Goal: Task Accomplishment & Management: Use online tool/utility

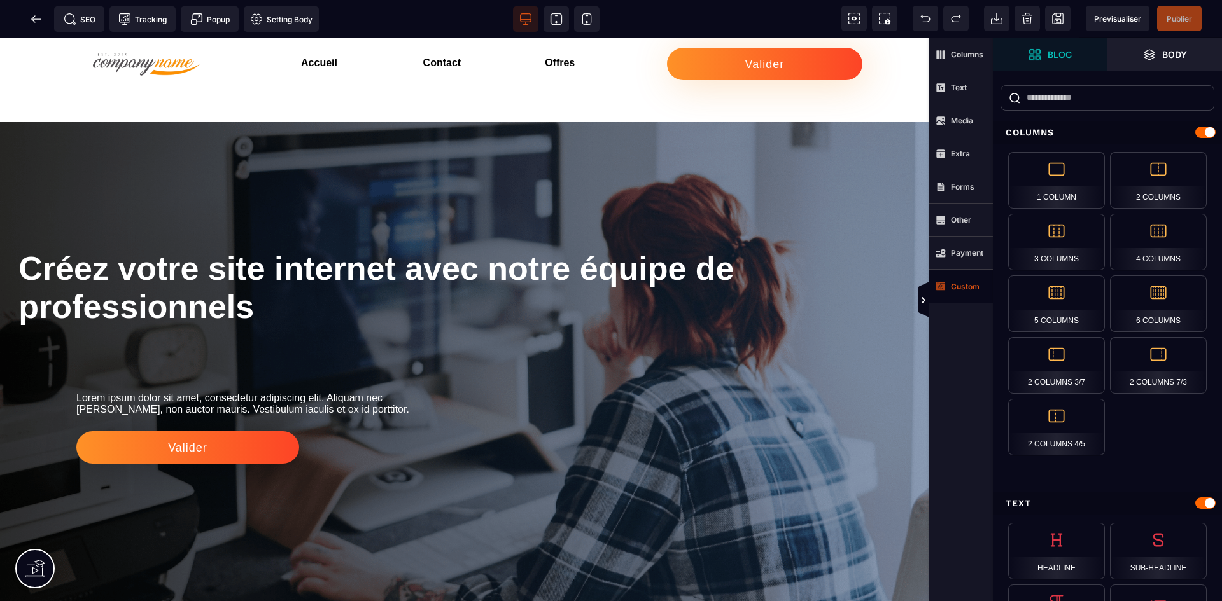
click at [981, 288] on span "Custom" at bounding box center [961, 286] width 64 height 33
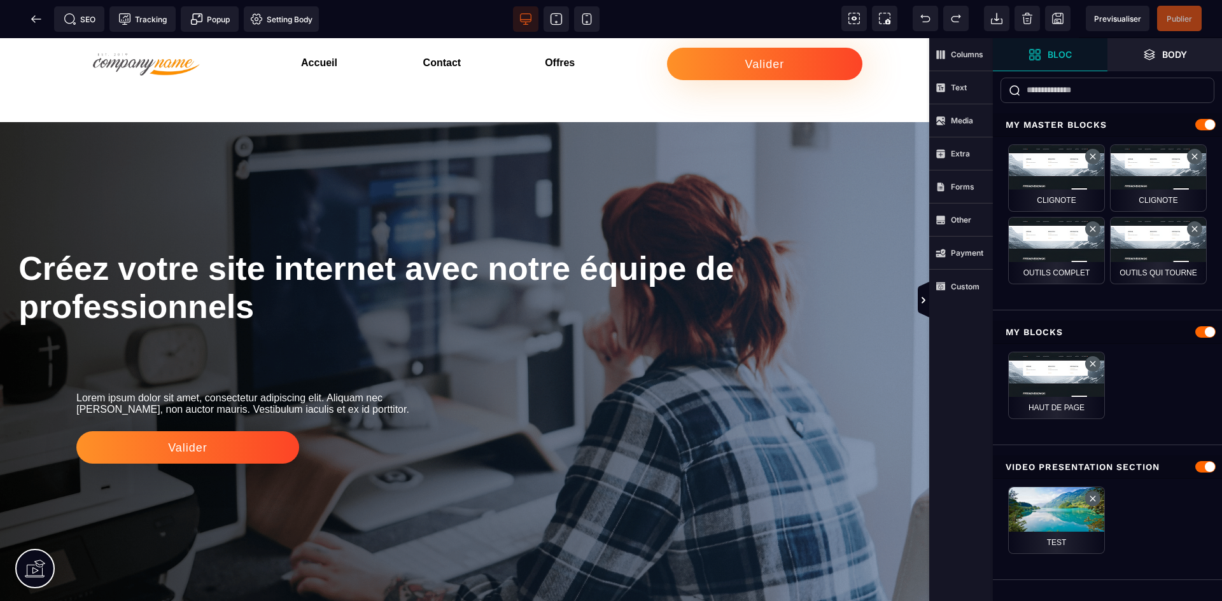
scroll to position [10, 0]
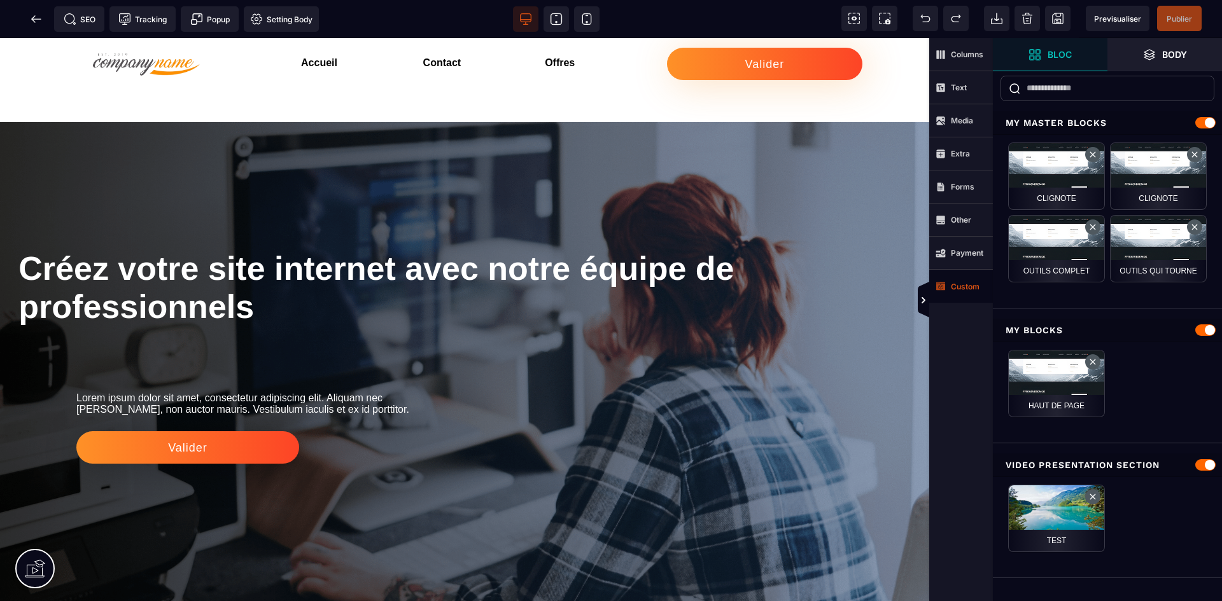
click at [956, 290] on strong "Custom" at bounding box center [965, 287] width 29 height 10
click at [963, 258] on span "Payment" at bounding box center [959, 253] width 48 height 10
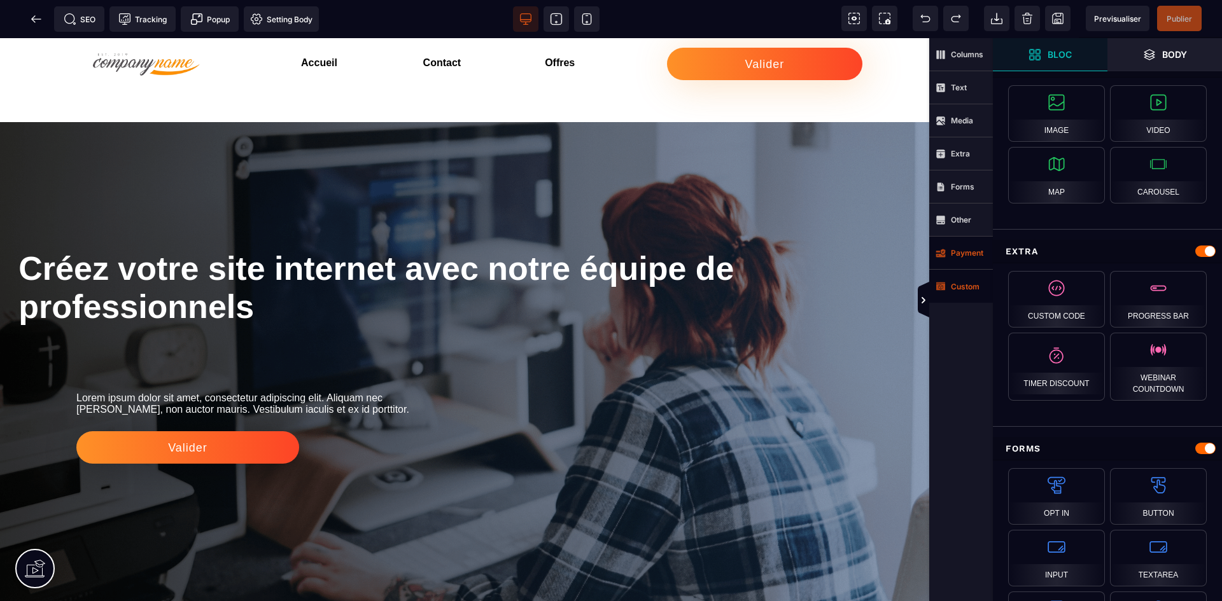
scroll to position [669, 0]
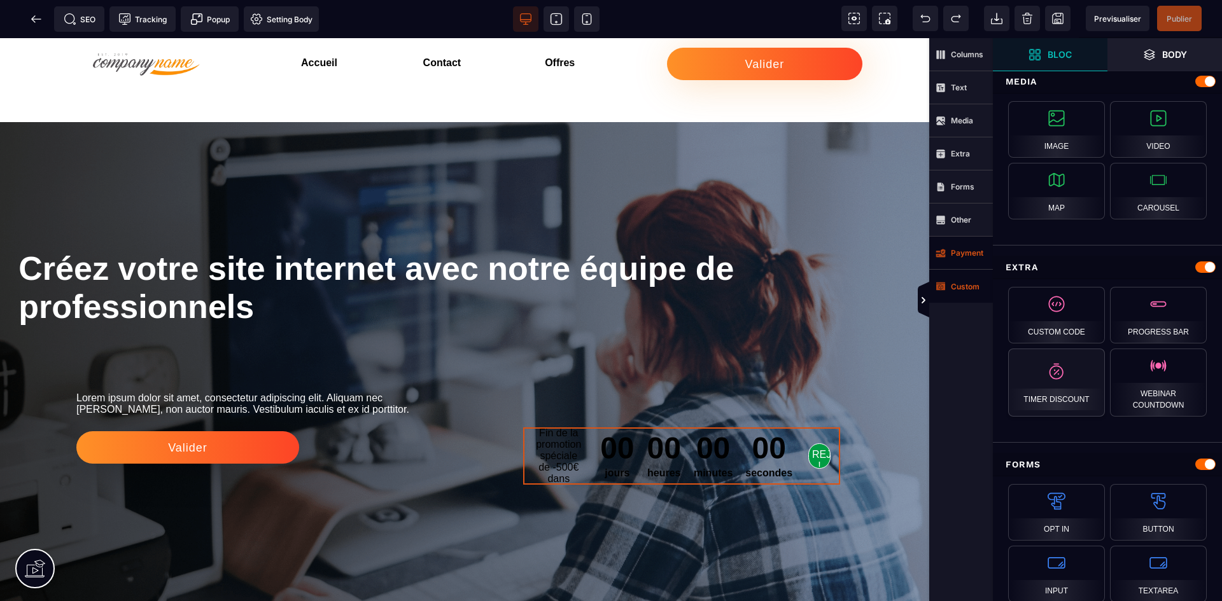
select select
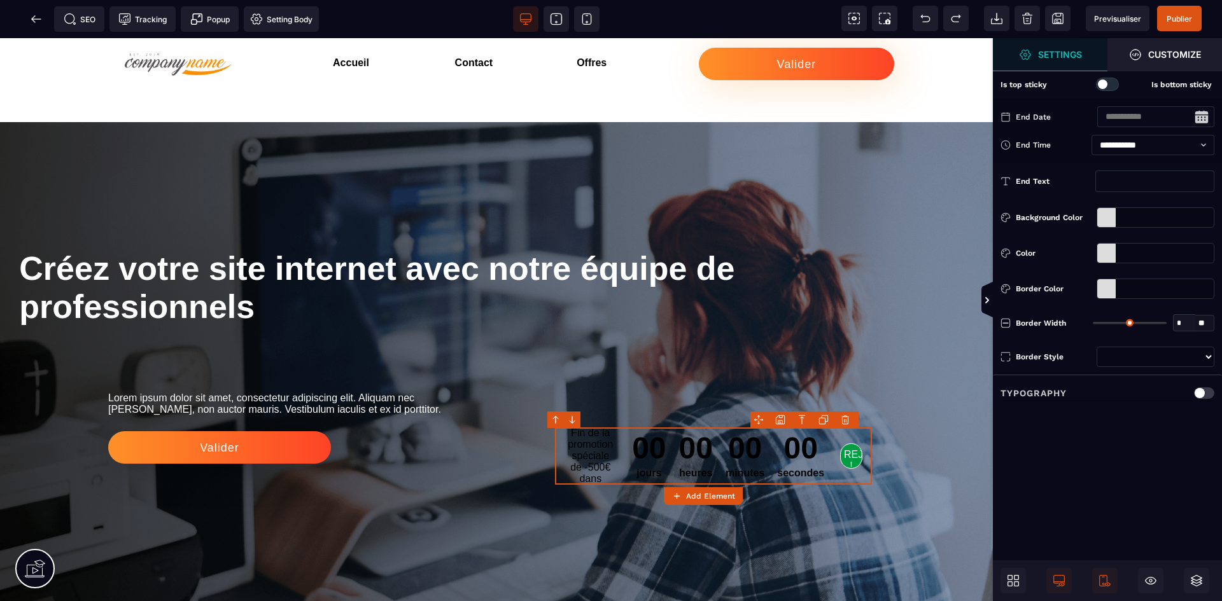
type input "*"
click at [856, 417] on body "B" at bounding box center [611, 300] width 1222 height 601
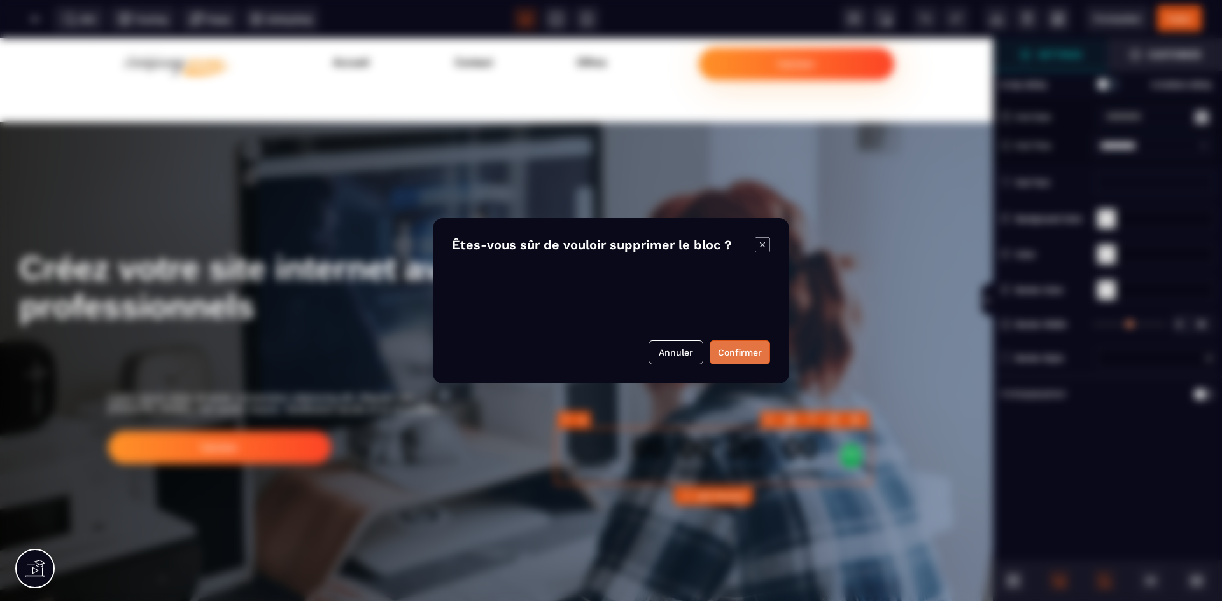
click at [749, 351] on button "Confirmer" at bounding box center [739, 352] width 60 height 24
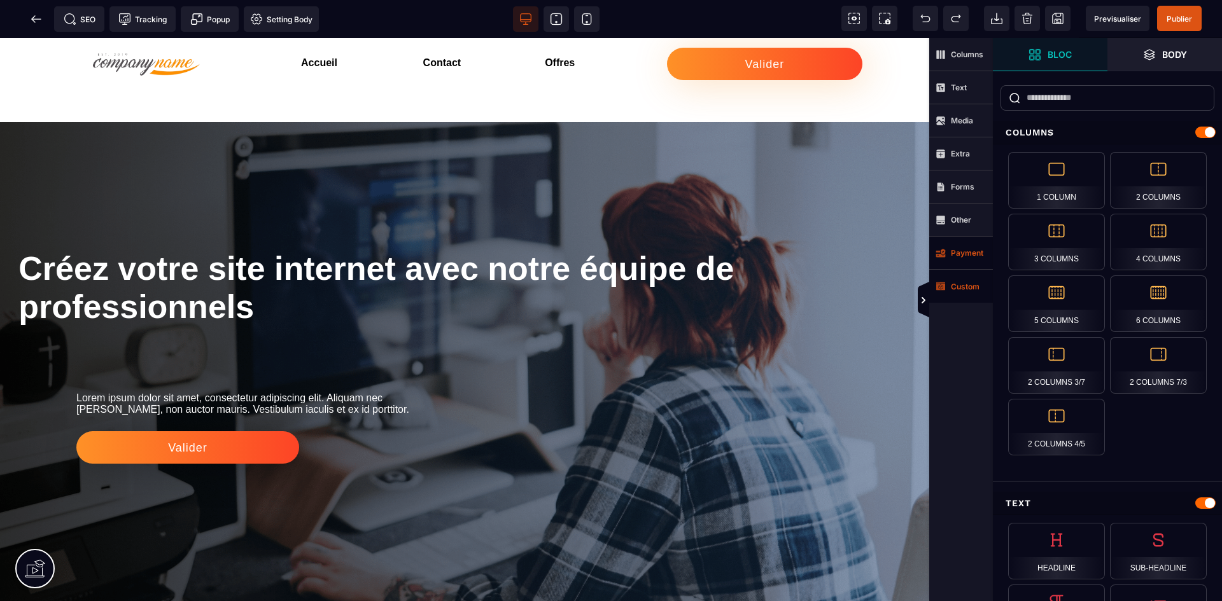
click at [1073, 97] on input "text" at bounding box center [1107, 97] width 214 height 25
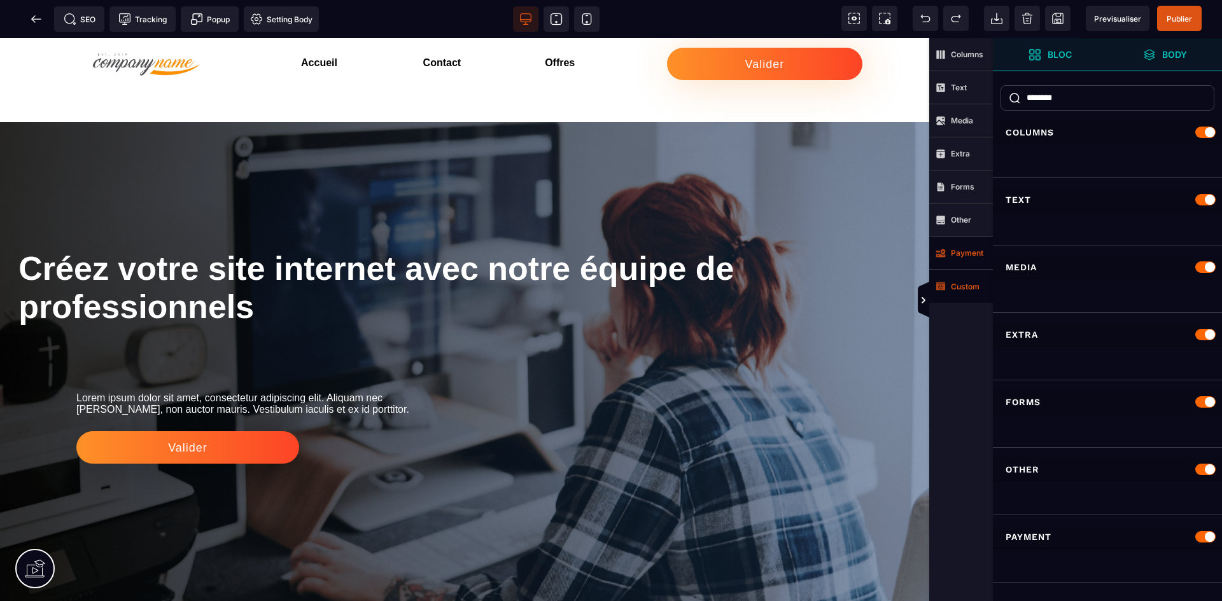
type input "********"
click at [1126, 61] on span "Body" at bounding box center [1164, 54] width 115 height 33
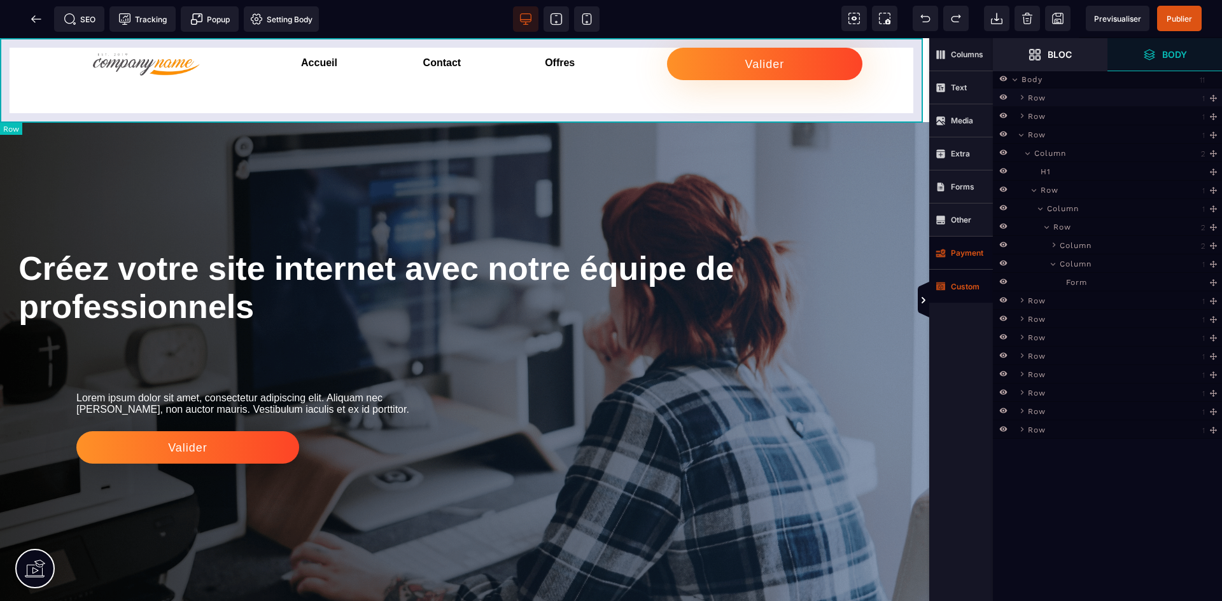
click at [1117, 94] on div "Row" at bounding box center [1119, 96] width 191 height 13
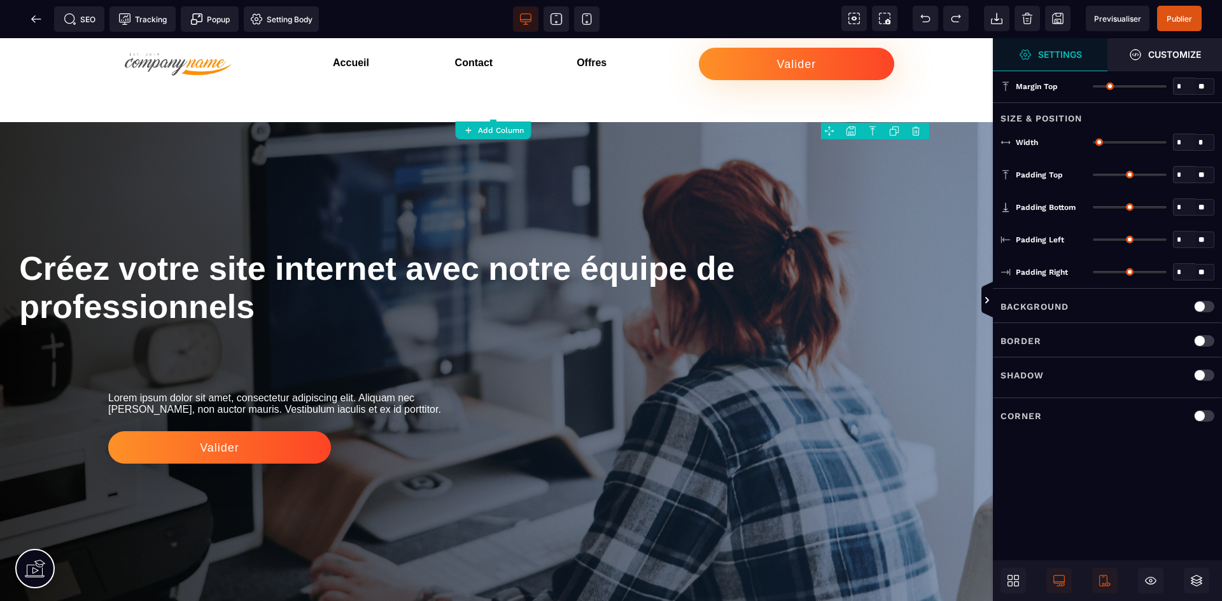
type input "*"
type input "****"
type input "**"
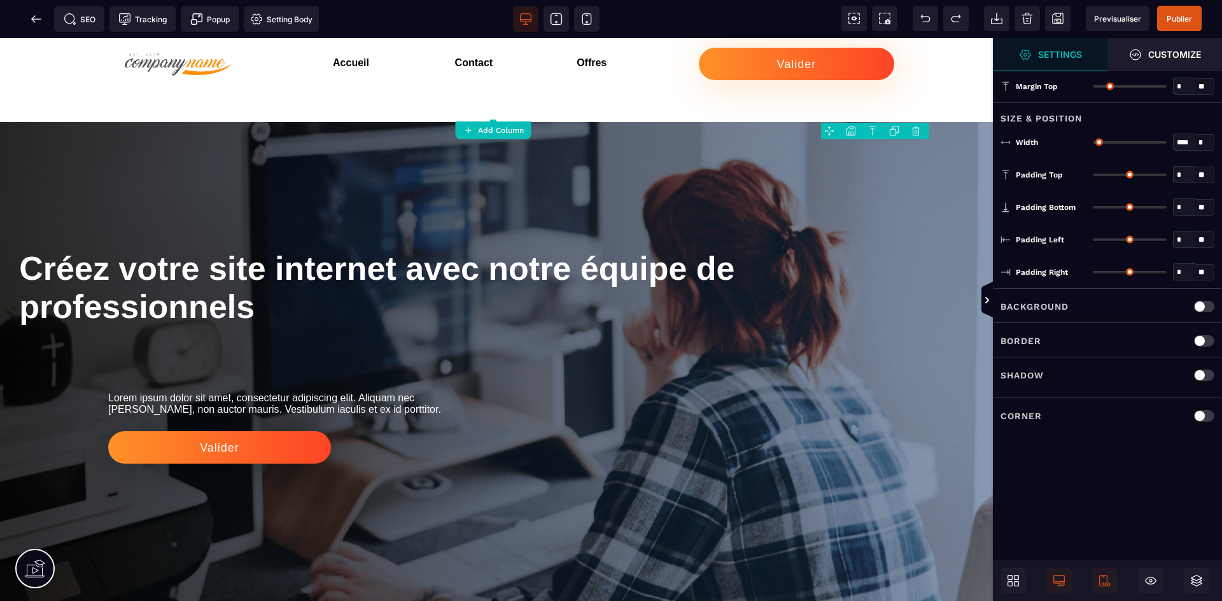
type input "**"
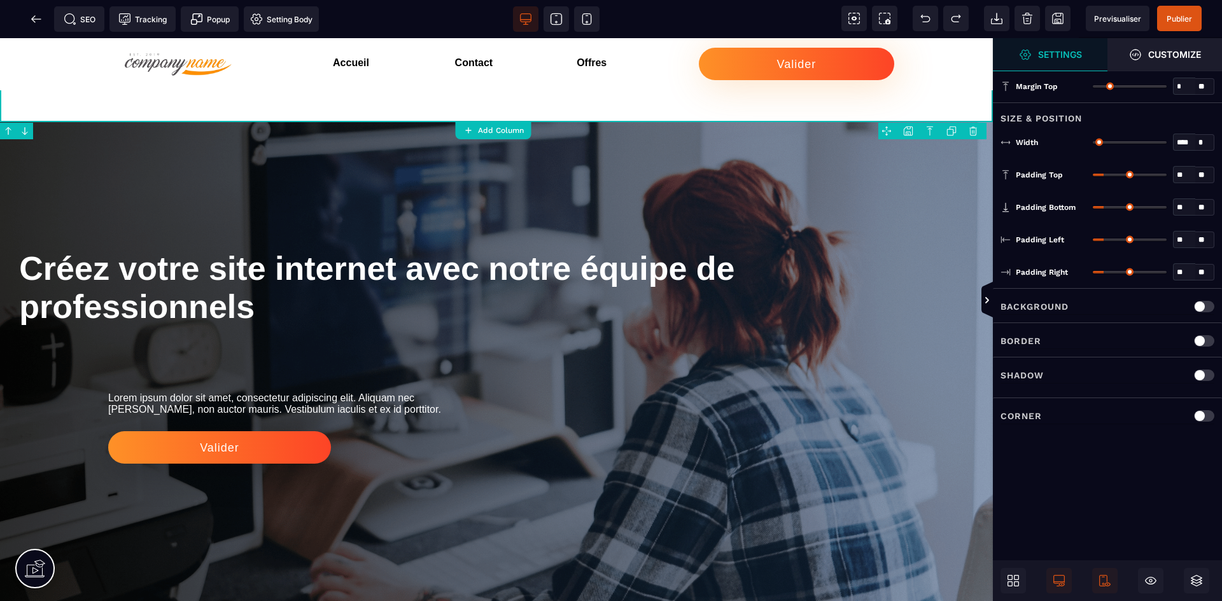
click at [1092, 60] on span "Settings" at bounding box center [1050, 54] width 115 height 33
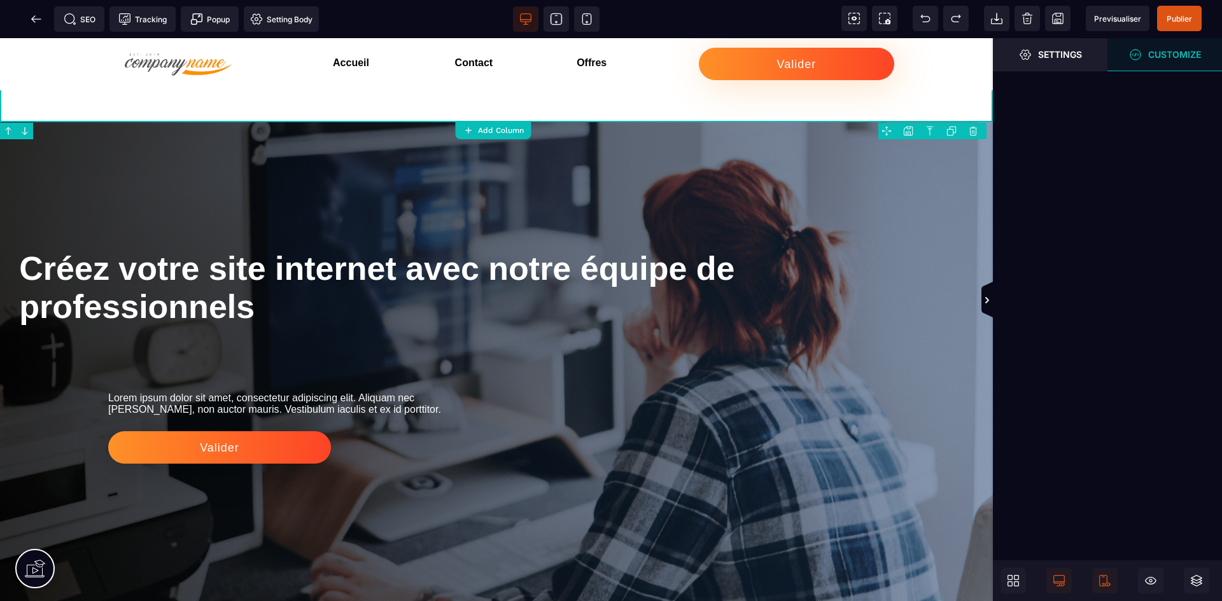
click at [1127, 59] on span "Customize" at bounding box center [1164, 54] width 115 height 33
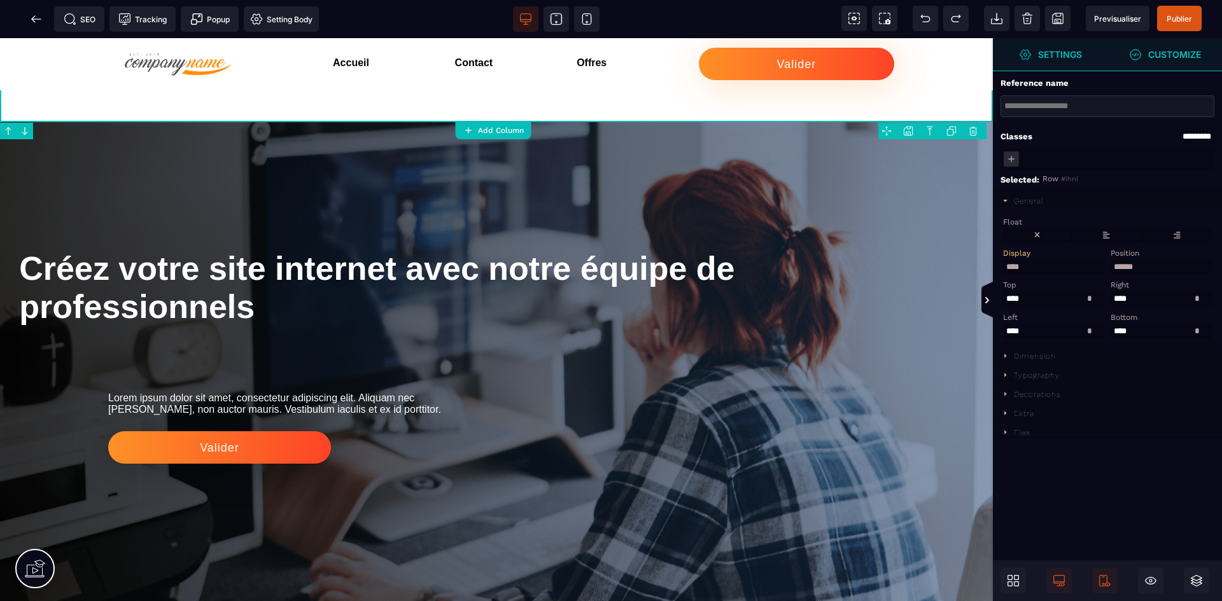
click at [1084, 60] on span "Settings" at bounding box center [1050, 54] width 115 height 33
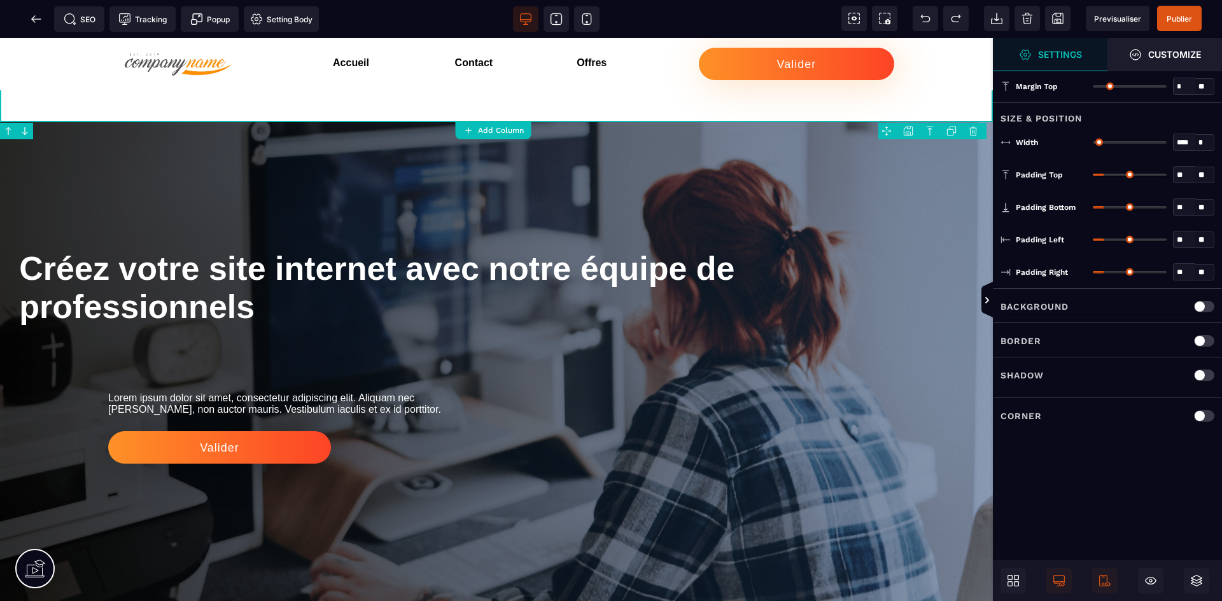
click at [1005, 581] on span at bounding box center [1012, 580] width 25 height 25
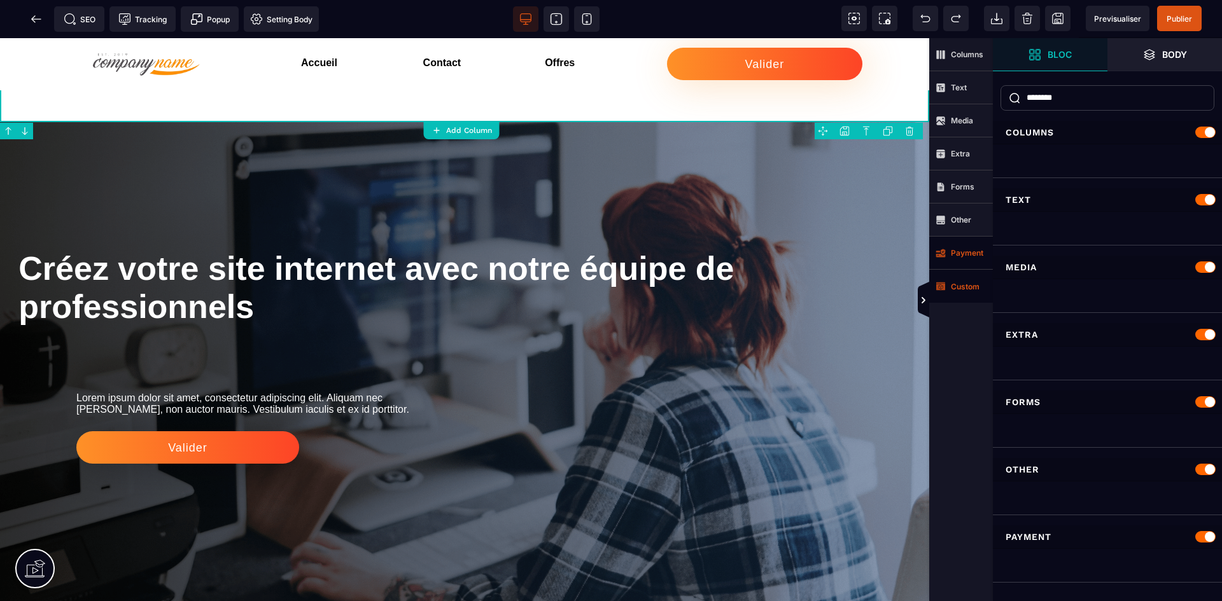
click at [977, 260] on span "Payment" at bounding box center [961, 253] width 64 height 33
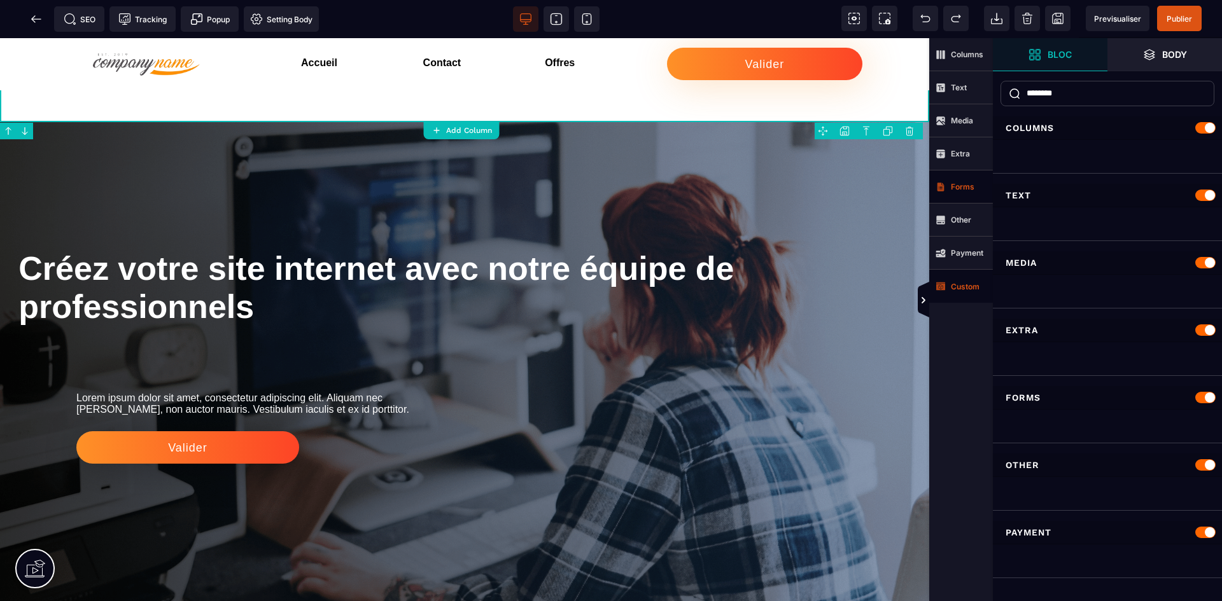
click at [967, 180] on span "Forms" at bounding box center [961, 187] width 64 height 33
click at [965, 122] on strong "Media" at bounding box center [962, 121] width 22 height 10
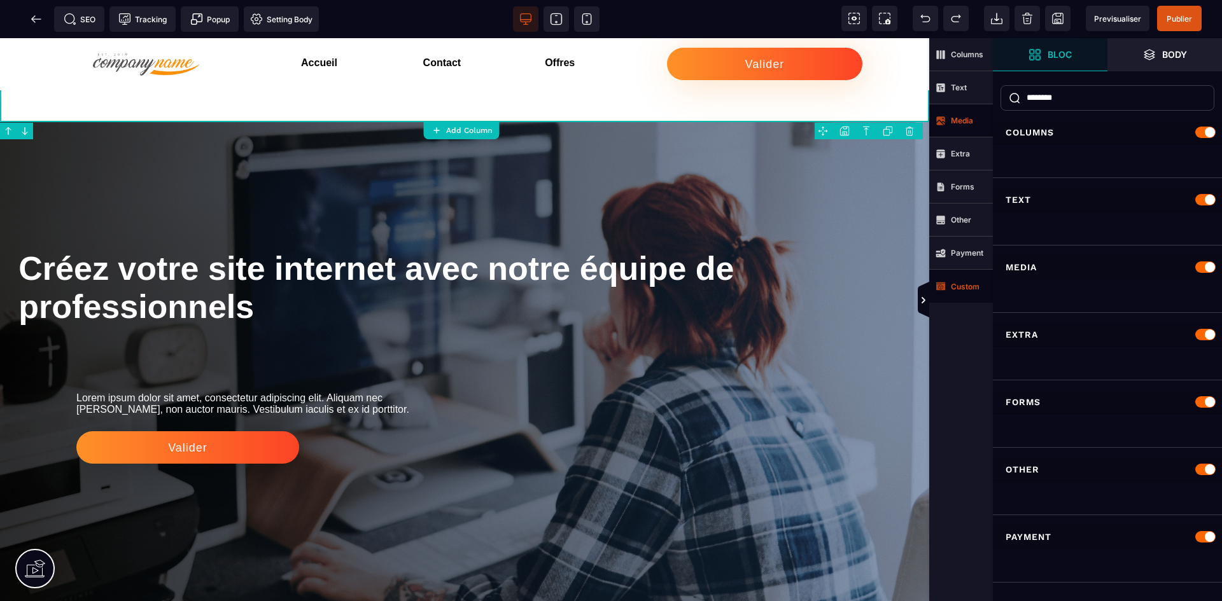
click at [1078, 104] on input "********" at bounding box center [1107, 97] width 214 height 25
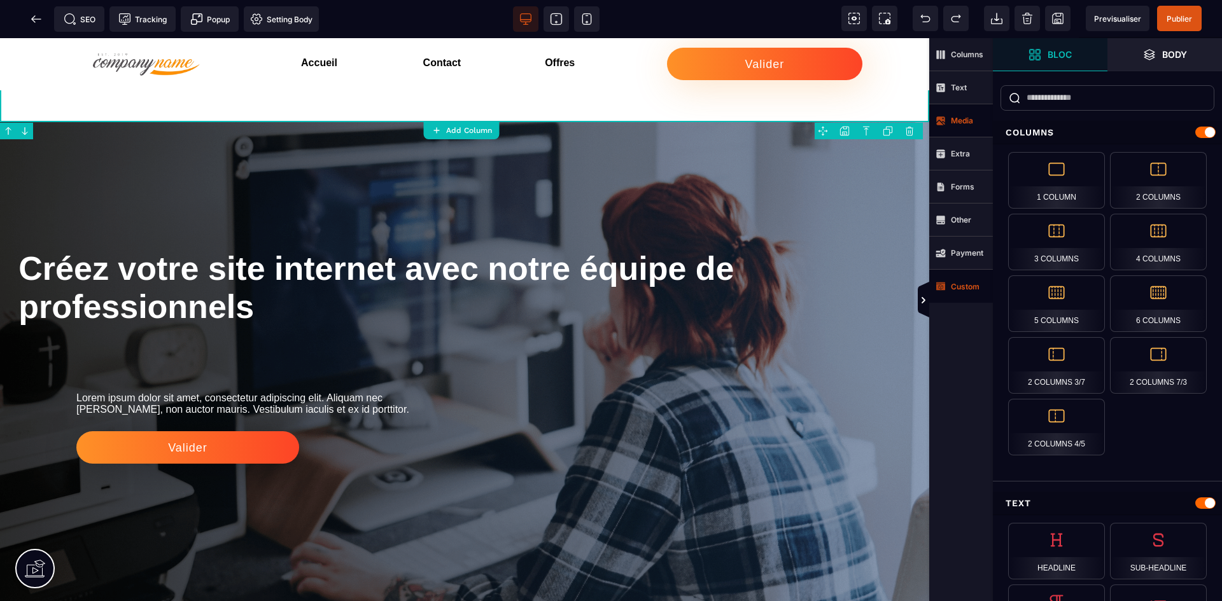
click at [1123, 143] on div "Columns" at bounding box center [1107, 133] width 229 height 24
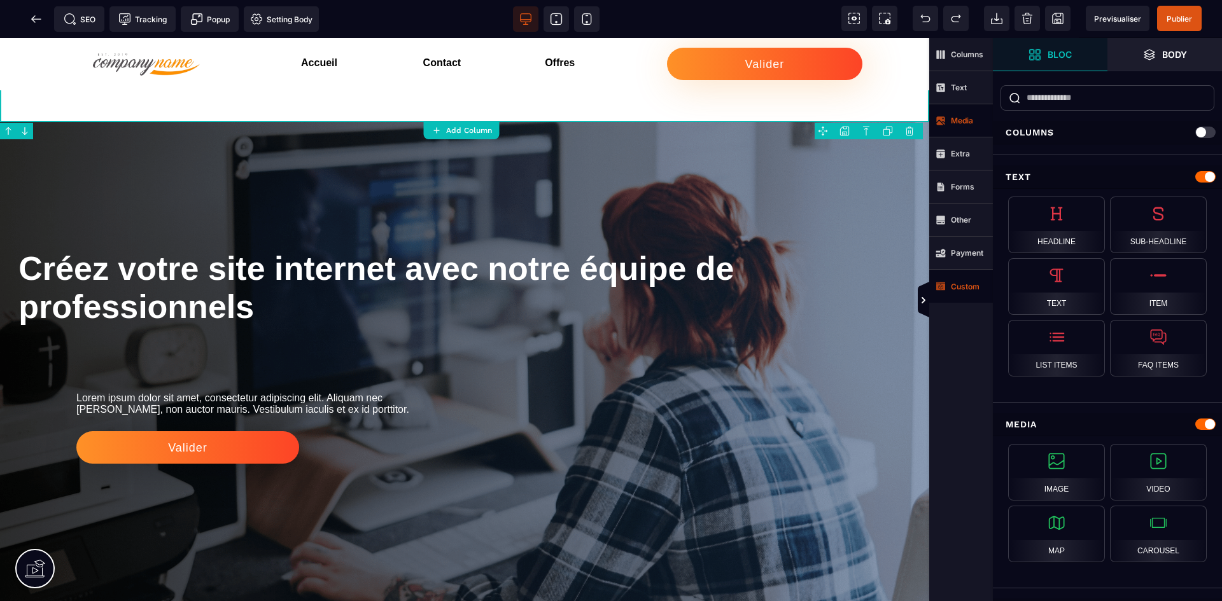
click at [1137, 135] on div "Columns" at bounding box center [1107, 133] width 229 height 24
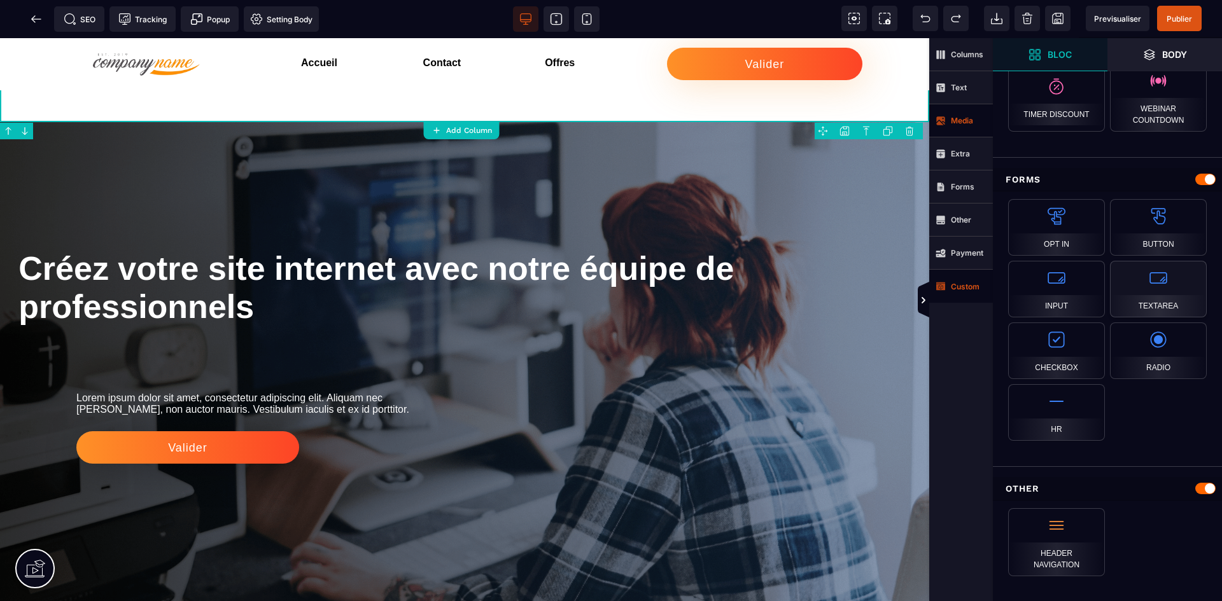
scroll to position [1115, 0]
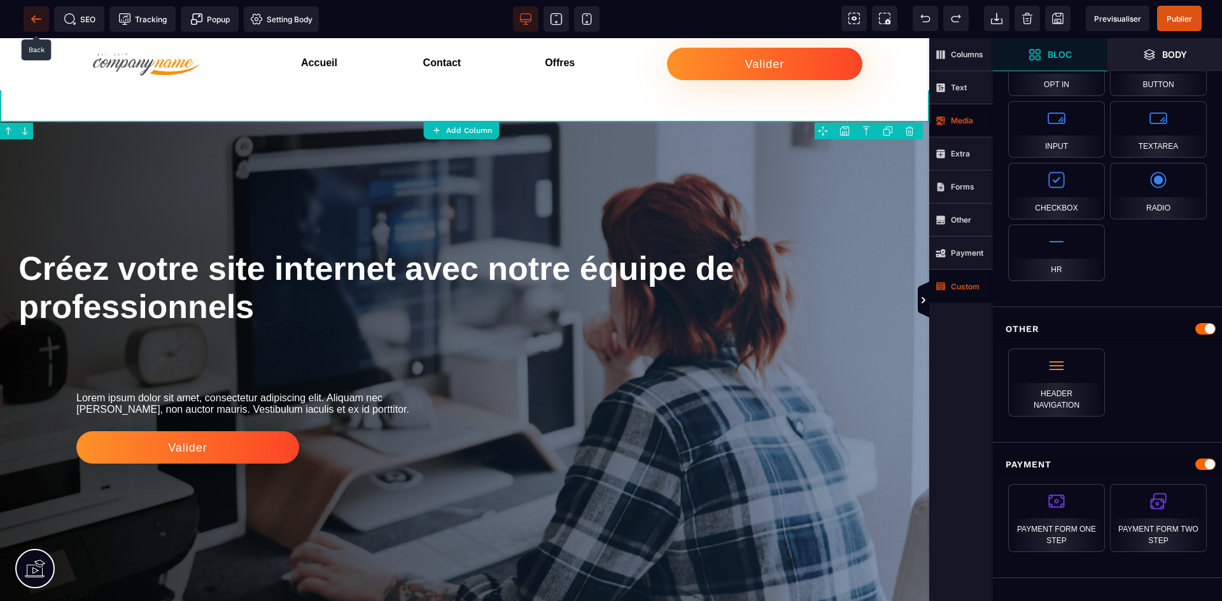
click at [29, 18] on span at bounding box center [36, 18] width 25 height 25
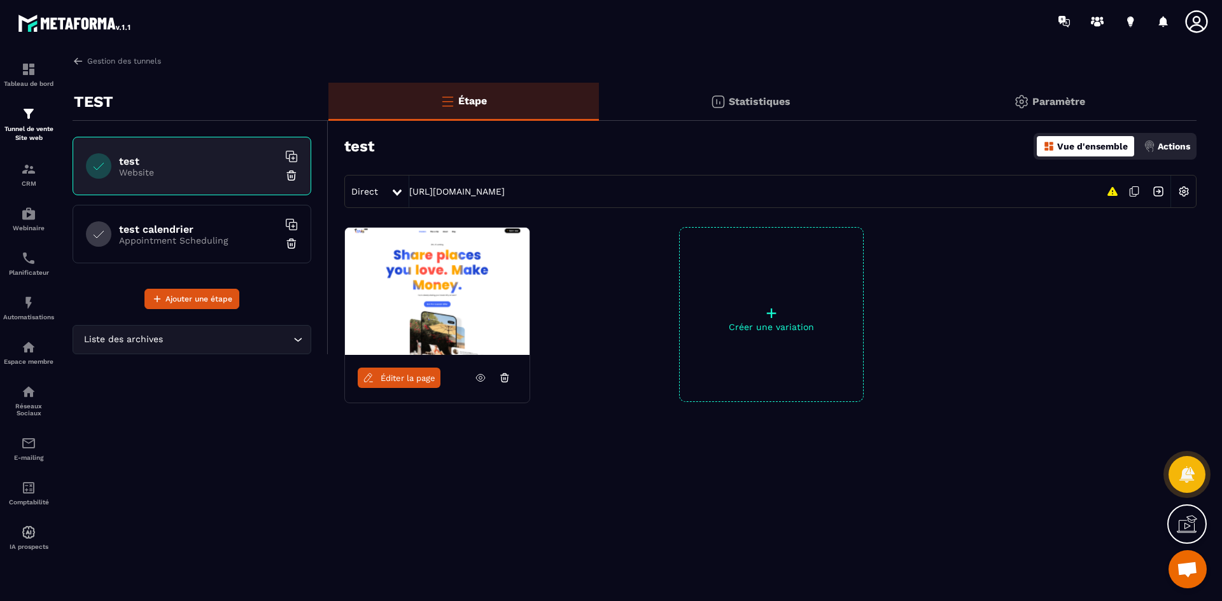
click at [164, 230] on h6 "test calendrier" at bounding box center [198, 229] width 159 height 12
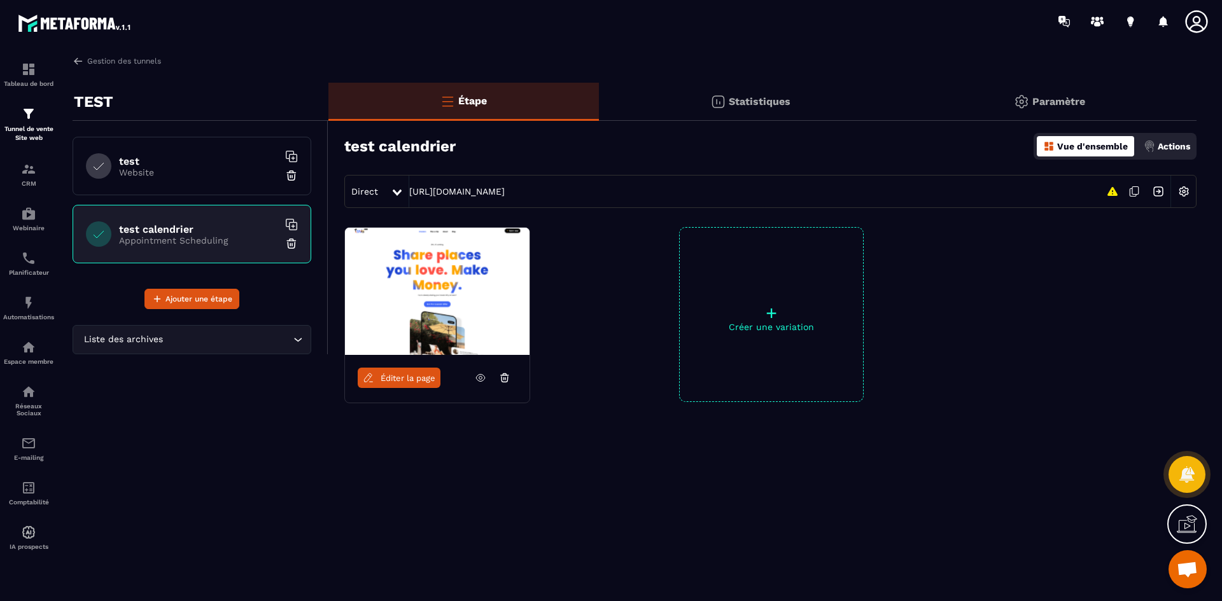
click at [506, 380] on icon at bounding box center [504, 377] width 11 height 11
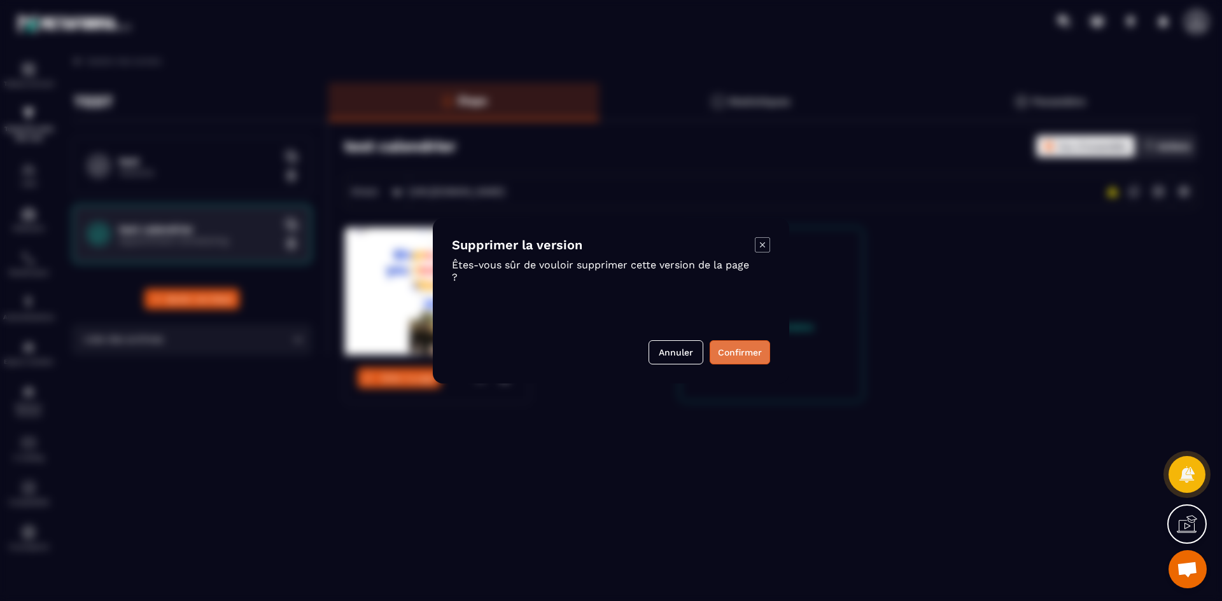
click at [730, 352] on button "Confirmer" at bounding box center [739, 352] width 60 height 24
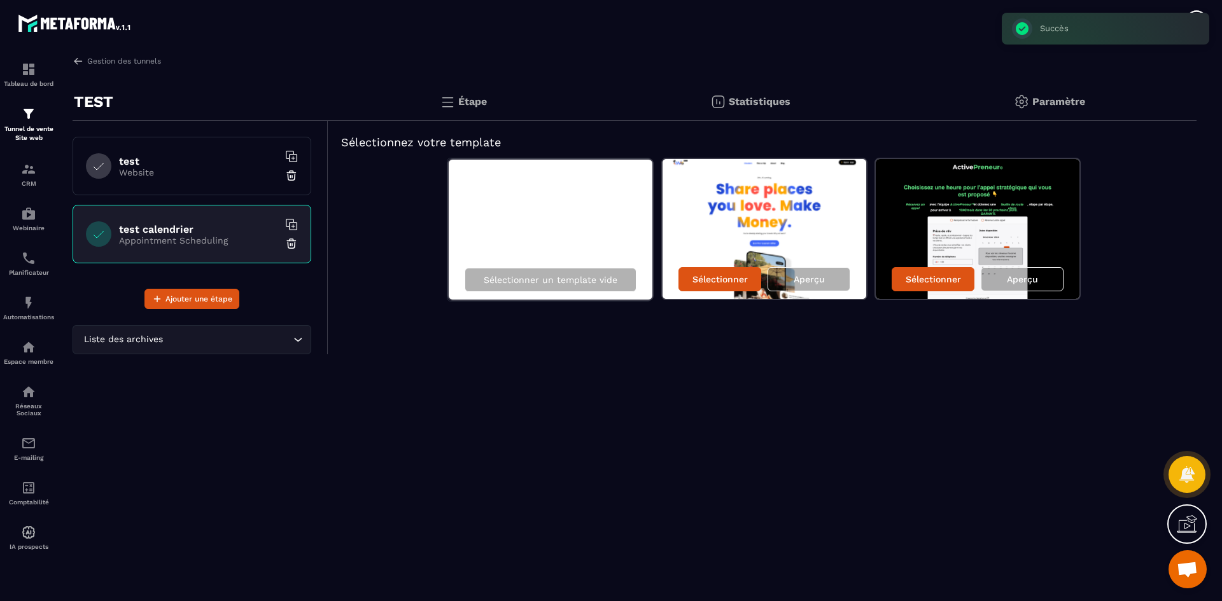
click at [292, 242] on img at bounding box center [291, 243] width 13 height 13
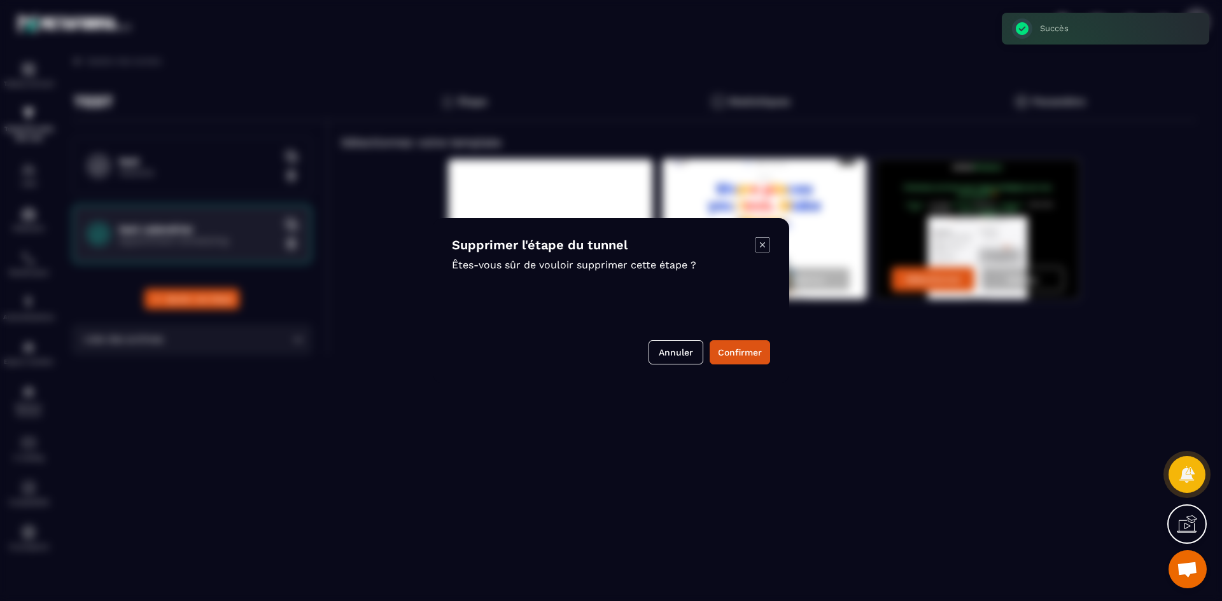
click at [751, 250] on h4 "Supprimer l'étape du tunnel" at bounding box center [603, 244] width 303 height 15
click at [763, 239] on icon "Modal window" at bounding box center [762, 244] width 15 height 15
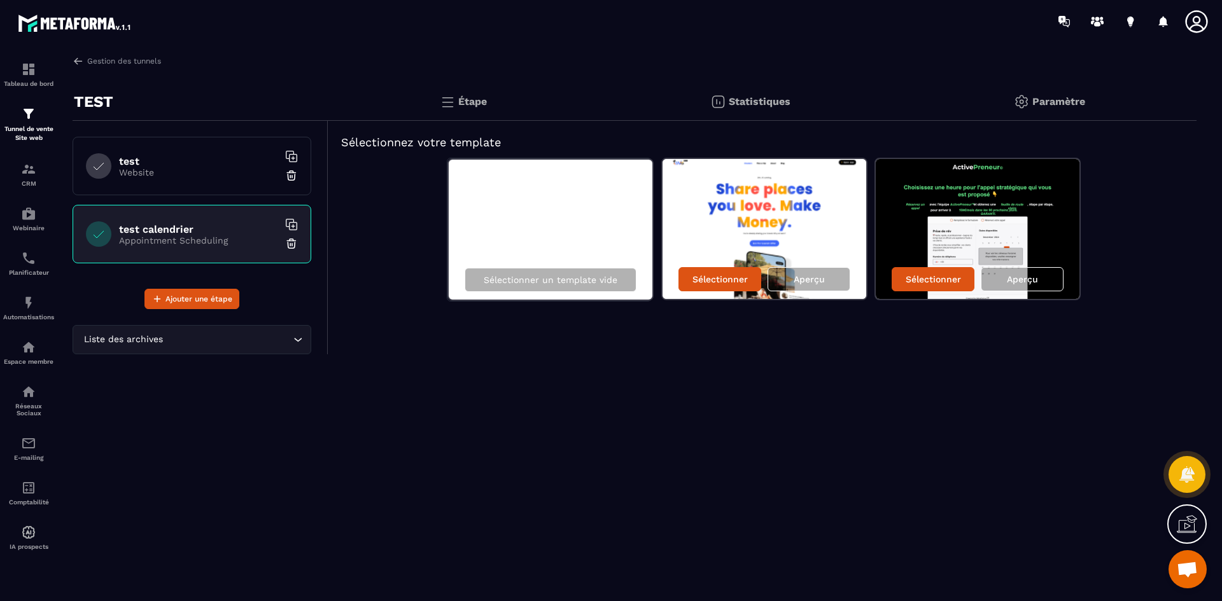
click at [252, 338] on input "Search for option" at bounding box center [227, 340] width 125 height 14
click at [291, 244] on img at bounding box center [291, 243] width 13 height 13
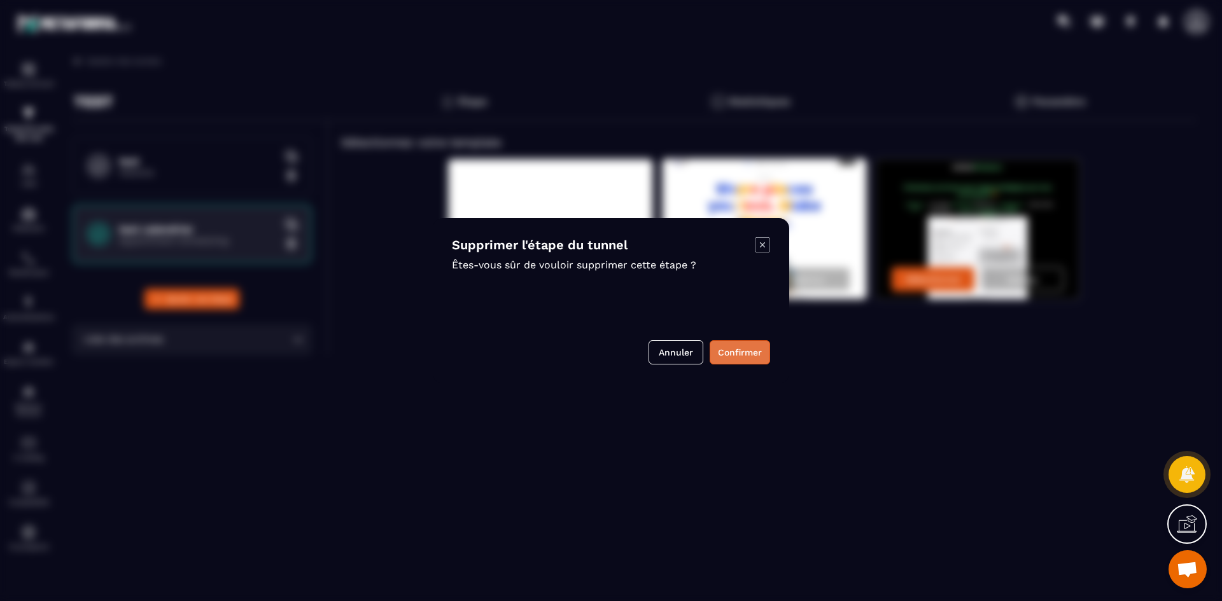
click at [742, 353] on button "Confirmer" at bounding box center [739, 352] width 60 height 24
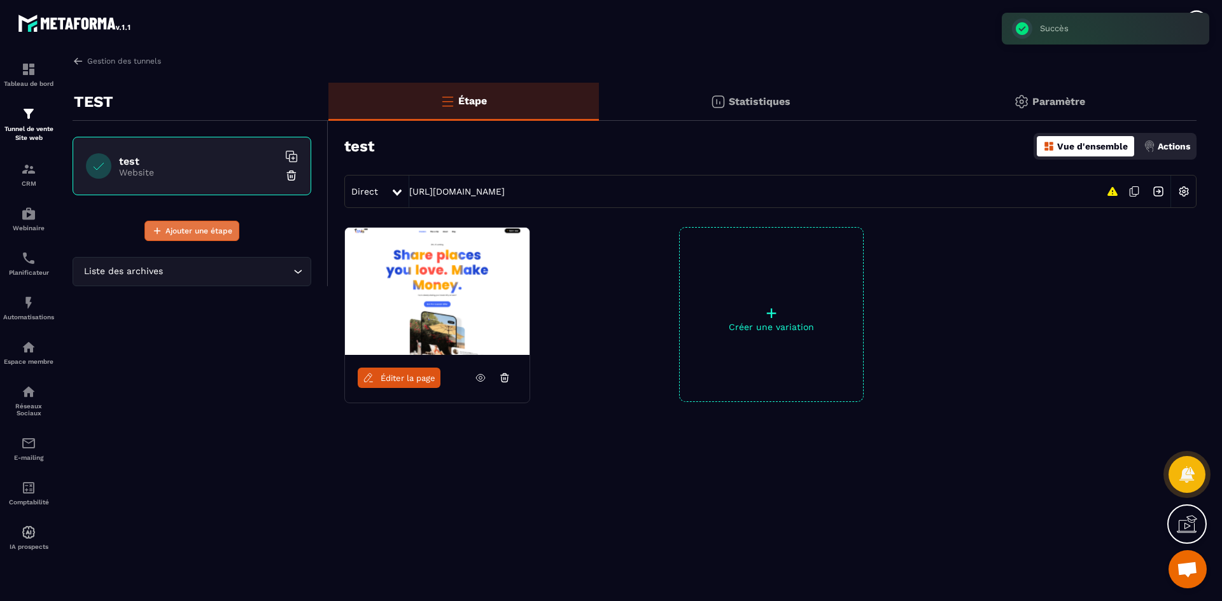
click at [217, 227] on span "Ajouter une étape" at bounding box center [198, 231] width 67 height 13
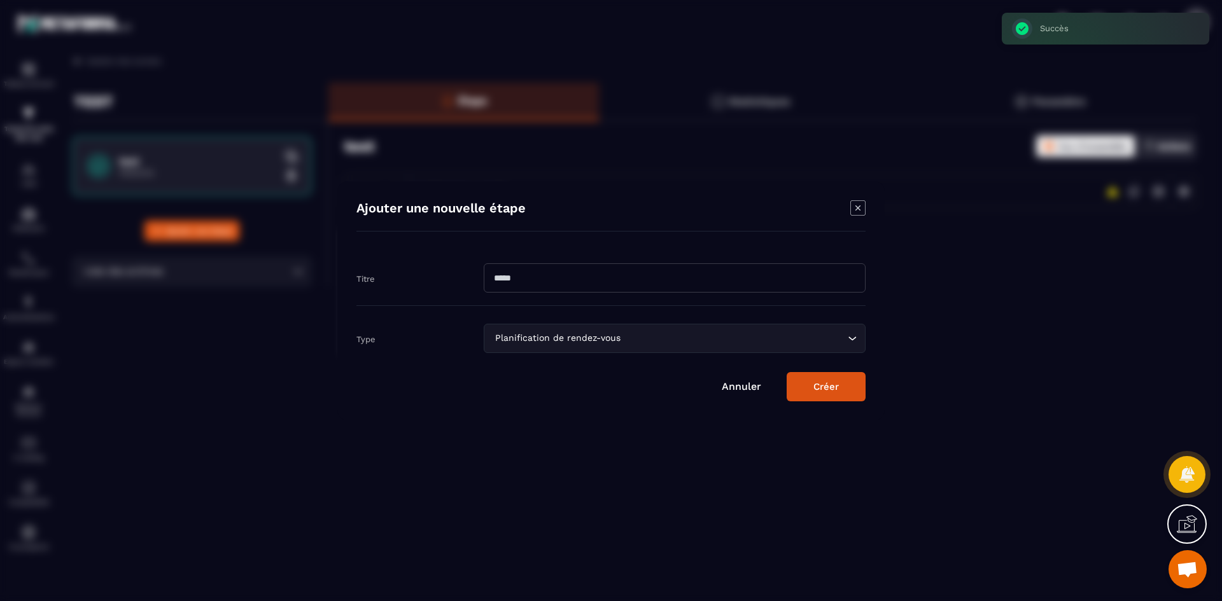
click at [599, 337] on div "Planification de rendez-vous" at bounding box center [668, 338] width 355 height 14
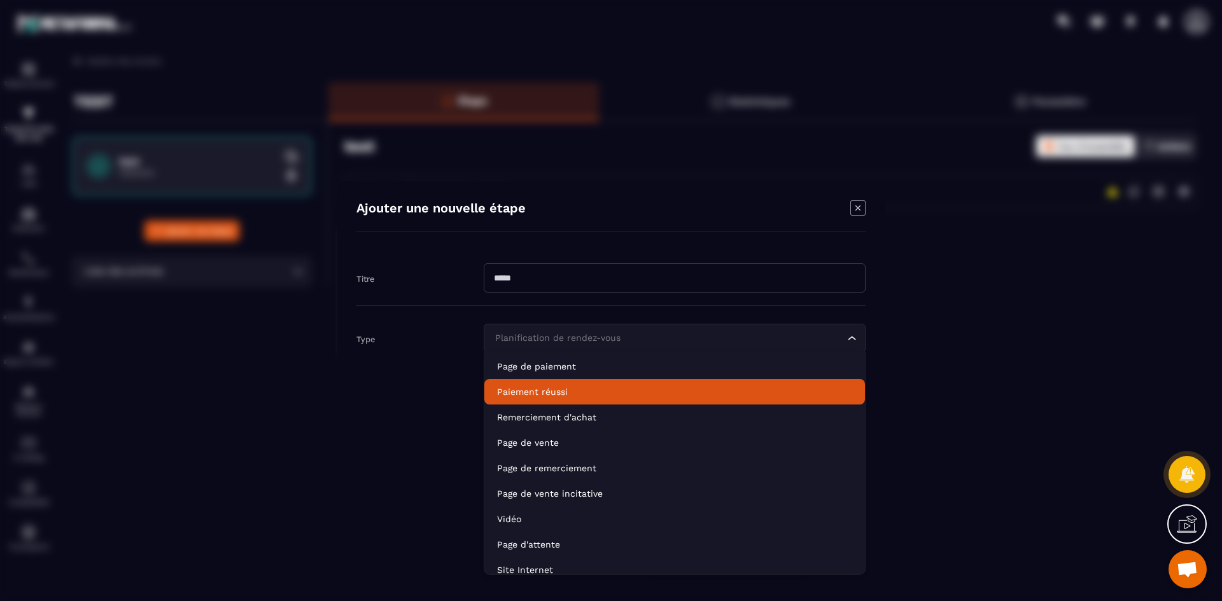
scroll to position [90, 0]
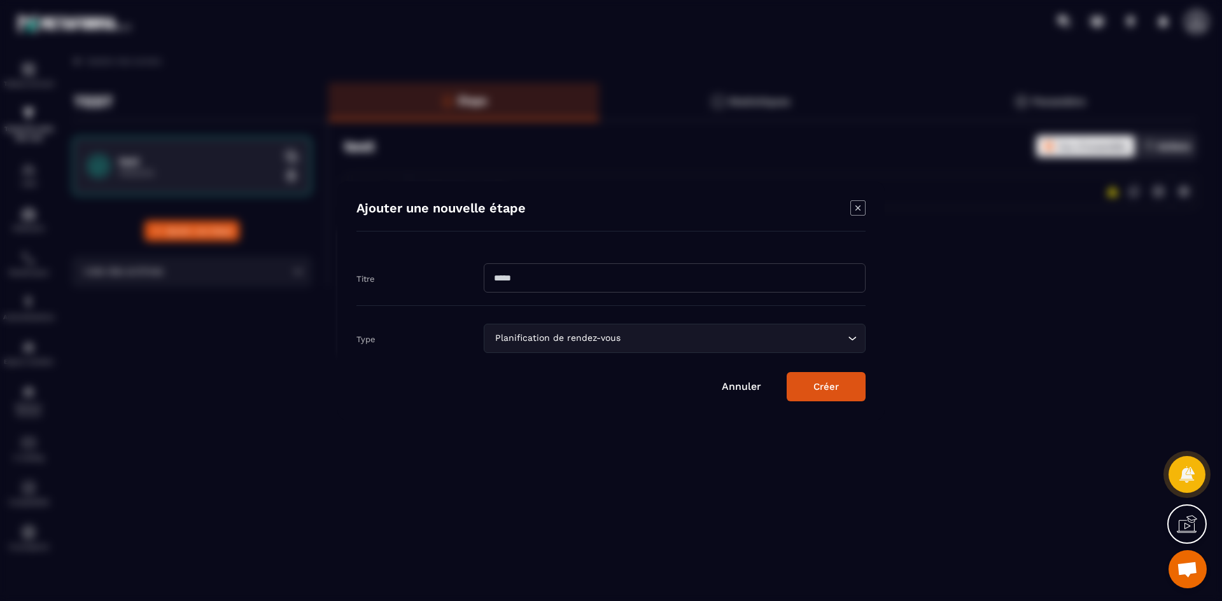
click at [1050, 393] on div "Modal window" at bounding box center [611, 300] width 1222 height 601
click at [856, 211] on icon "Modal window" at bounding box center [857, 207] width 15 height 15
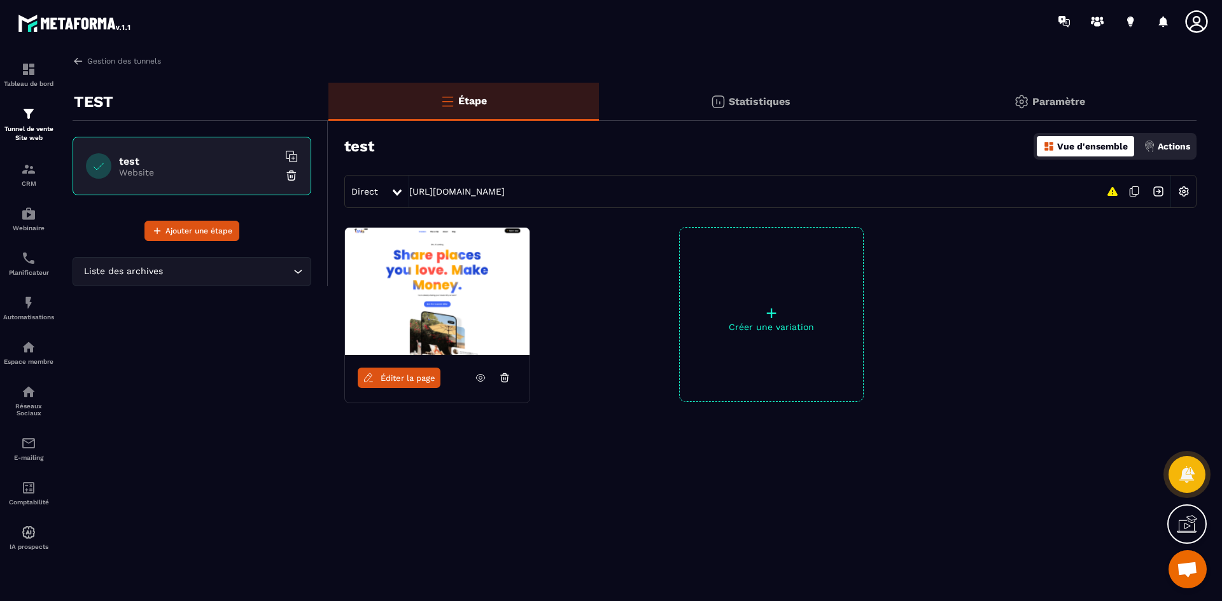
click at [923, 338] on div "Éditer la page + Créer une variation" at bounding box center [762, 346] width 868 height 239
click at [1158, 143] on p "Actions" at bounding box center [1173, 146] width 32 height 10
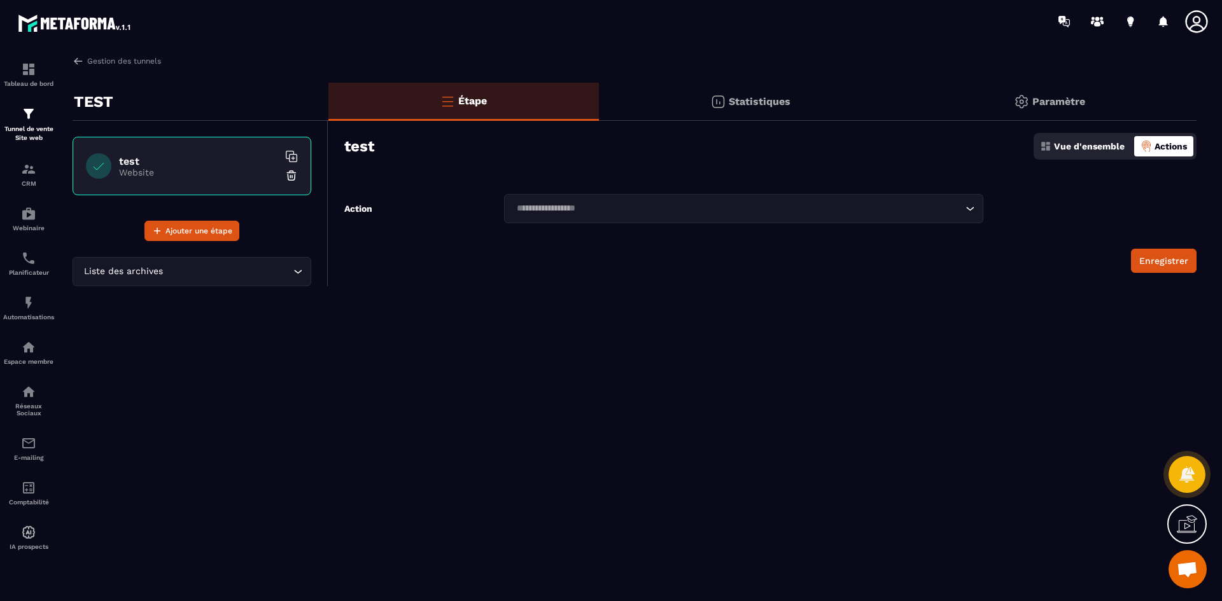
click at [864, 225] on form "Action Loading... Enregistrer" at bounding box center [762, 233] width 868 height 79
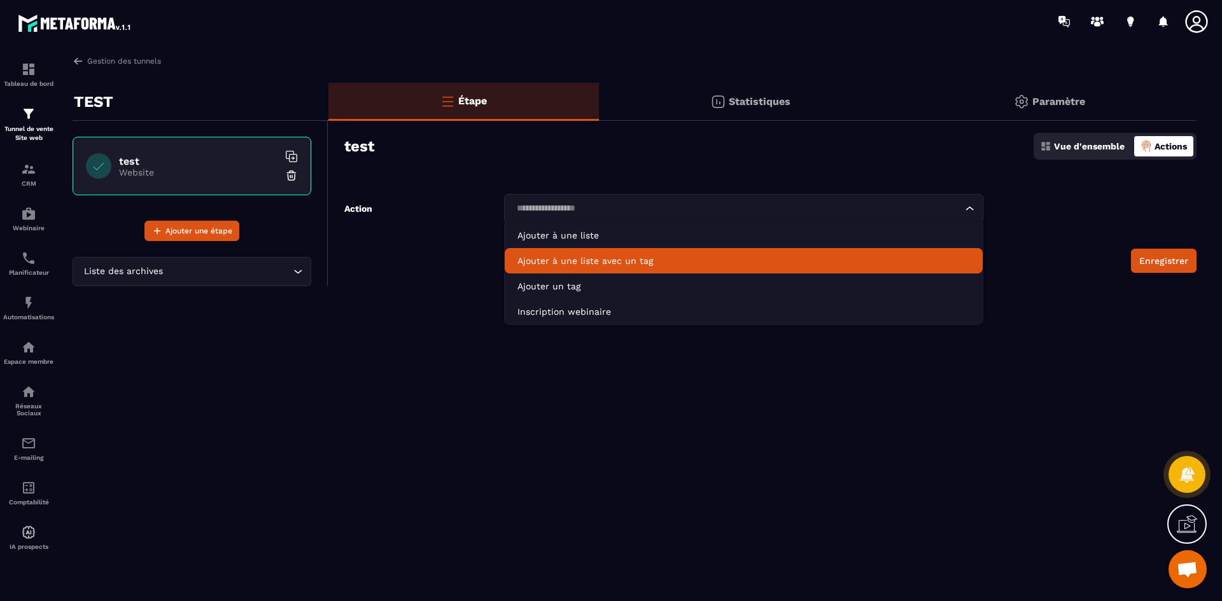
click at [1095, 148] on p "Vue d'ensemble" at bounding box center [1089, 146] width 71 height 10
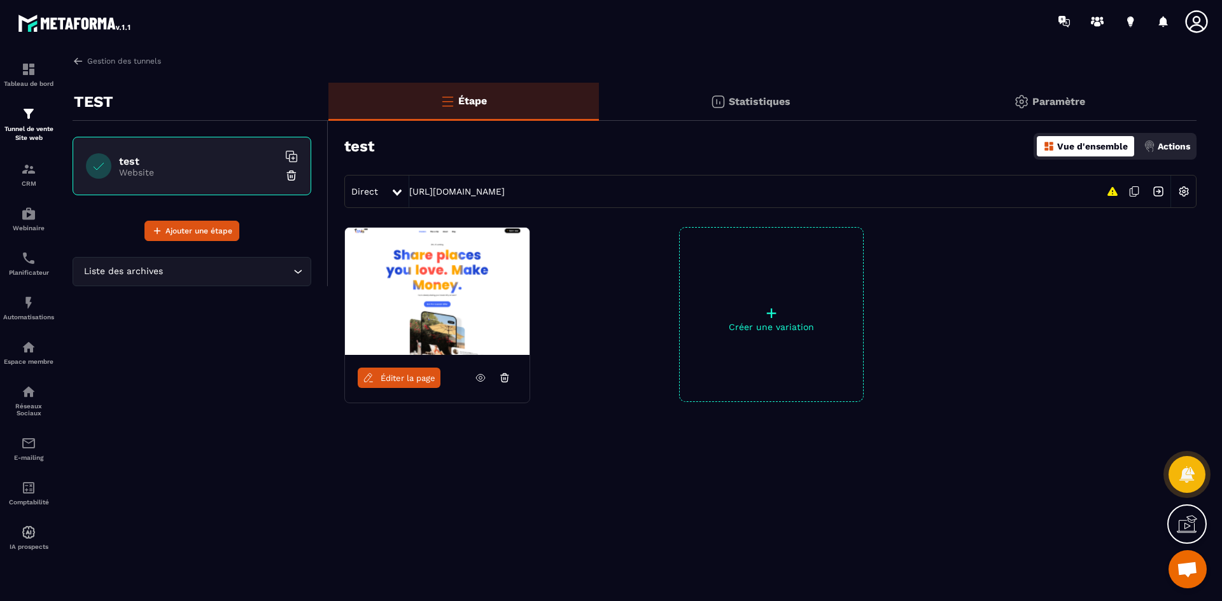
click at [1070, 109] on div "Paramètre" at bounding box center [1049, 102] width 295 height 38
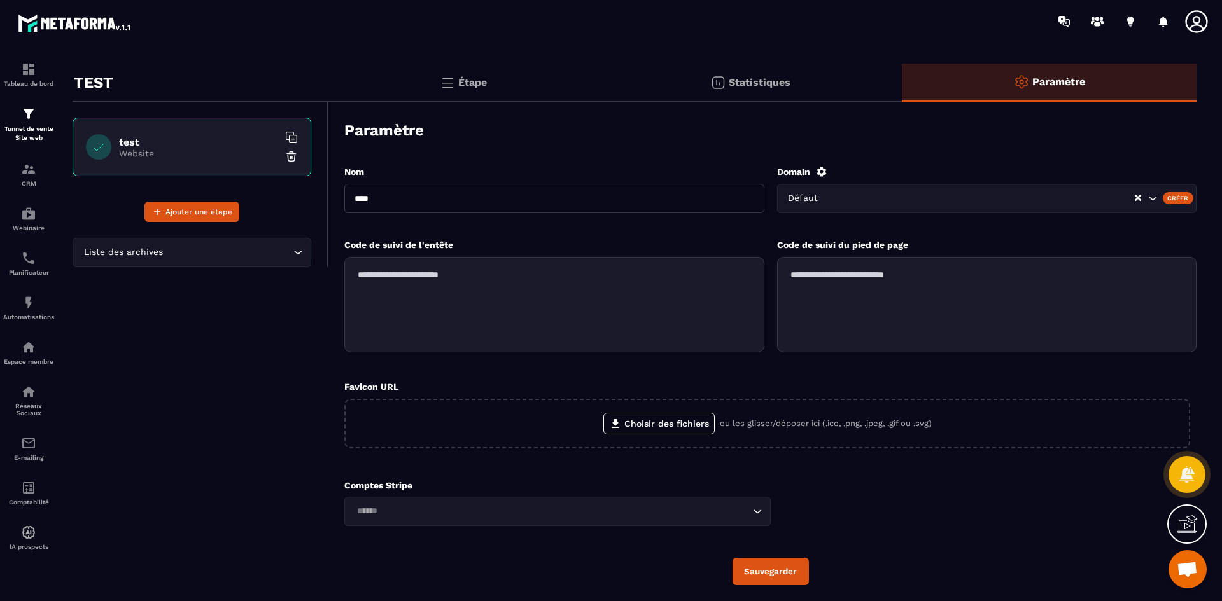
scroll to position [0, 0]
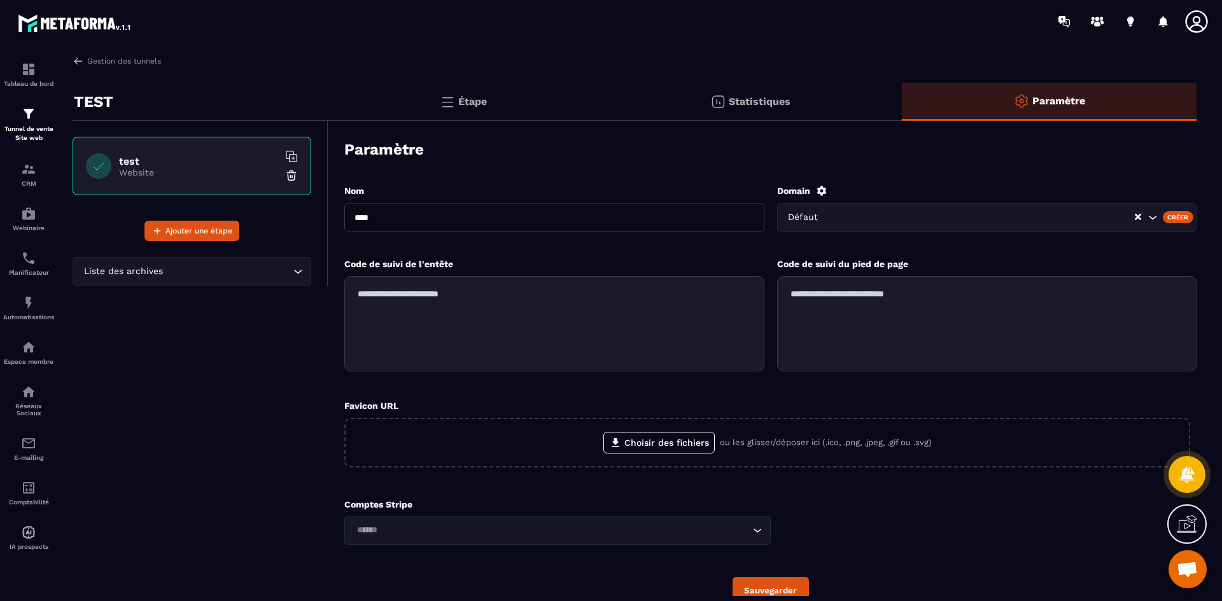
click at [818, 107] on div "Statistiques" at bounding box center [750, 102] width 303 height 38
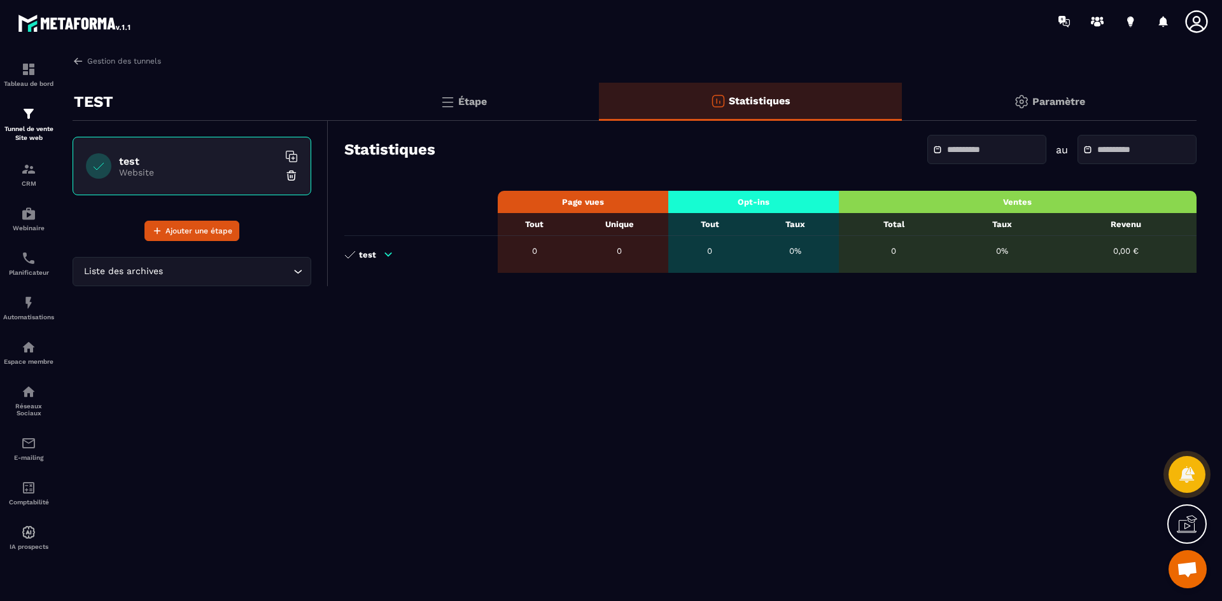
click at [536, 98] on div "Étape" at bounding box center [463, 102] width 270 height 38
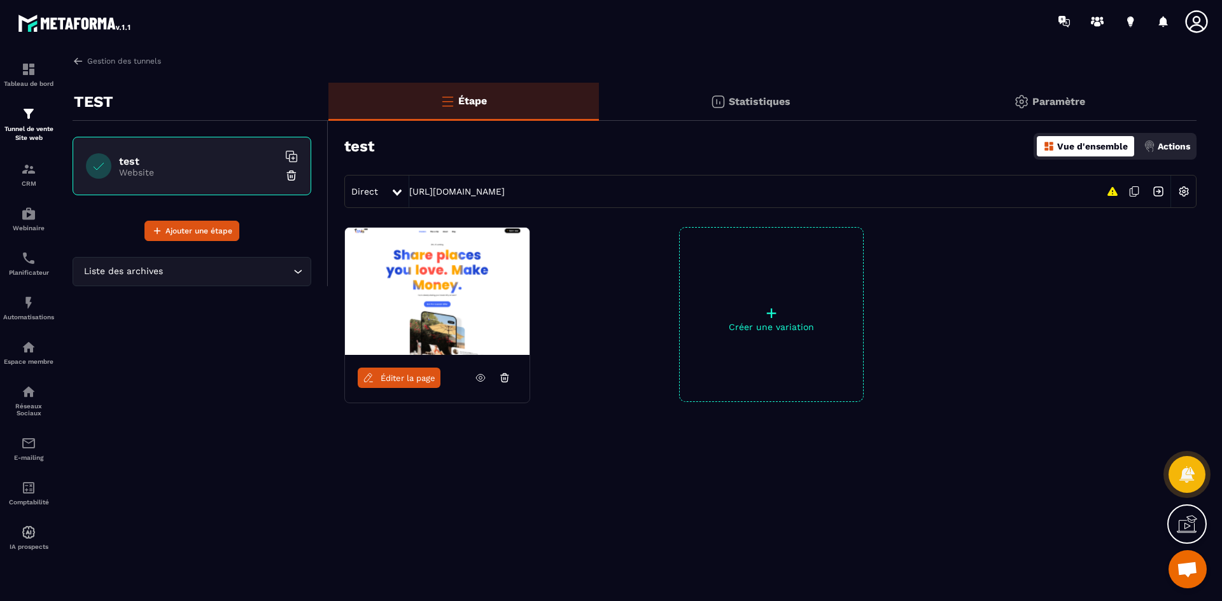
click at [208, 330] on div "TEST test Website Ajouter une étape Liste des archives Loading..." at bounding box center [201, 287] width 256 height 408
click at [15, 262] on div "Planificateur" at bounding box center [28, 263] width 51 height 25
